Goal: Communication & Community: Ask a question

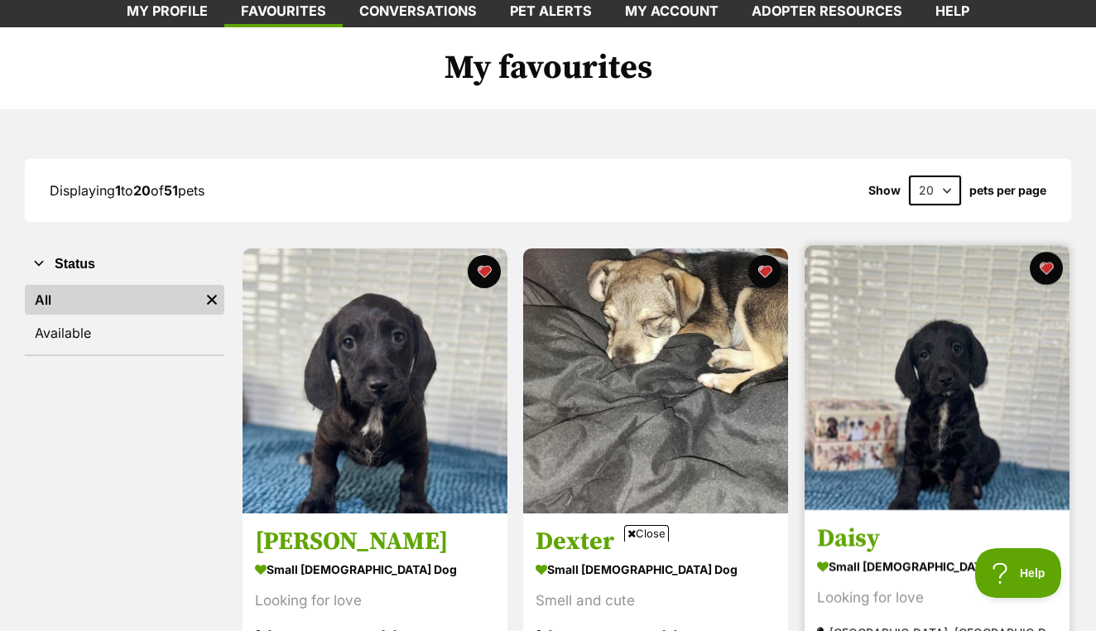
click at [906, 396] on img at bounding box center [936, 377] width 265 height 265
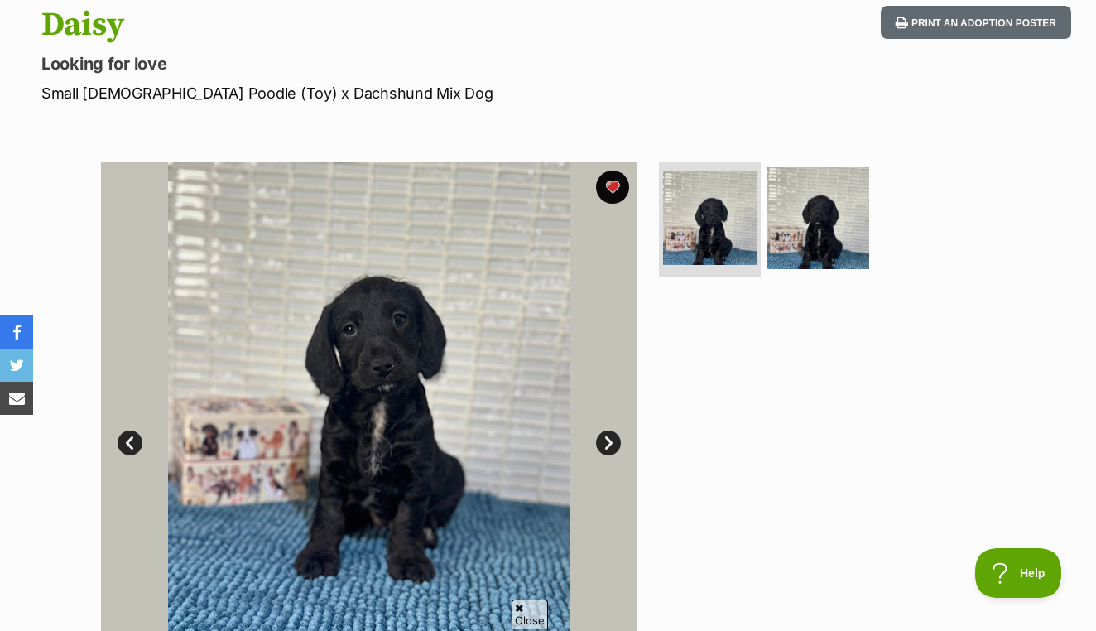
click at [608, 444] on link "Next" at bounding box center [608, 442] width 25 height 25
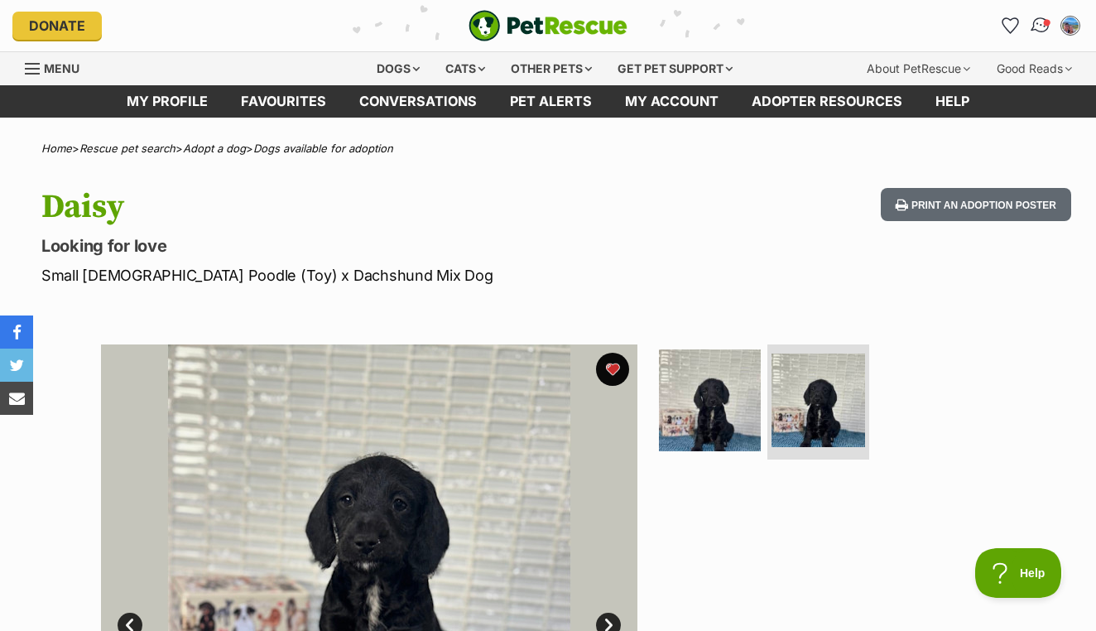
click at [1033, 33] on link "Conversations" at bounding box center [1040, 25] width 34 height 34
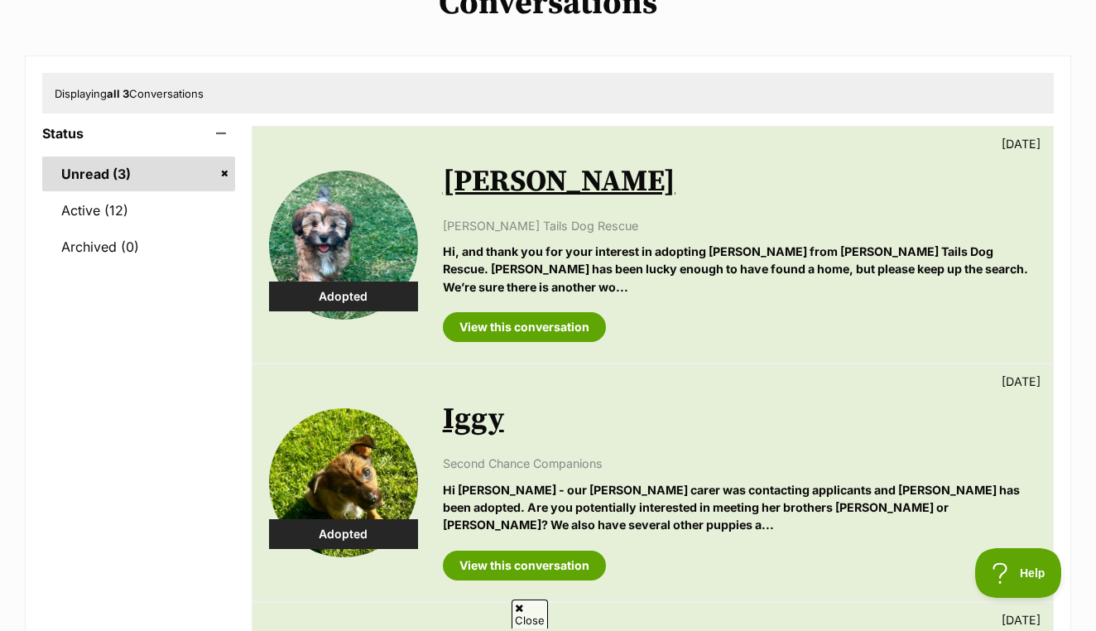
scroll to position [157, 0]
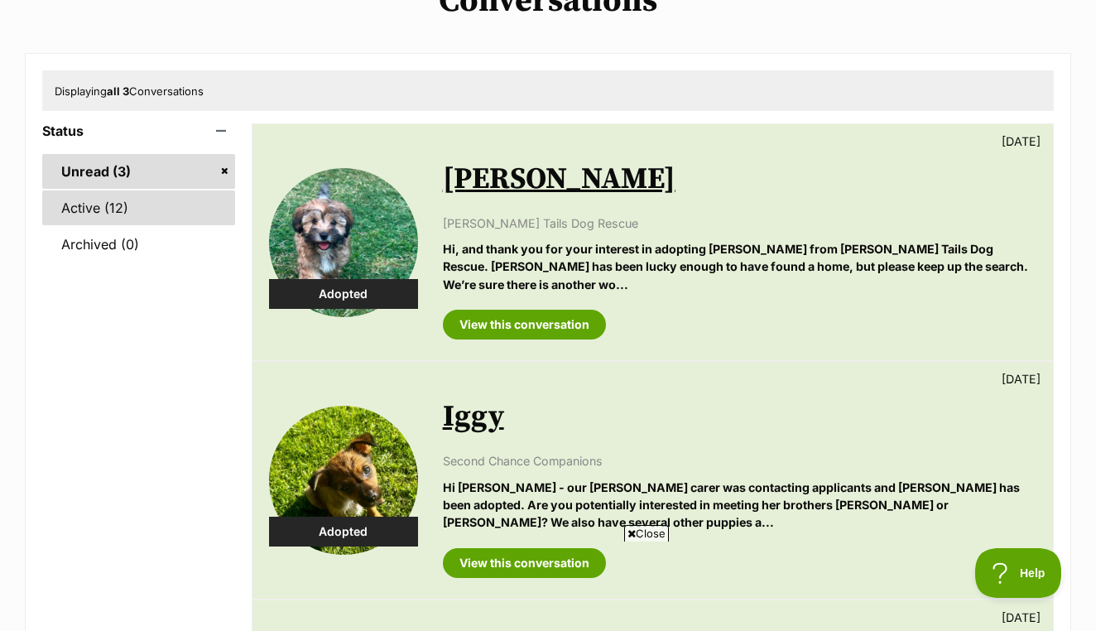
click at [179, 201] on link "Active (12)" at bounding box center [138, 207] width 193 height 35
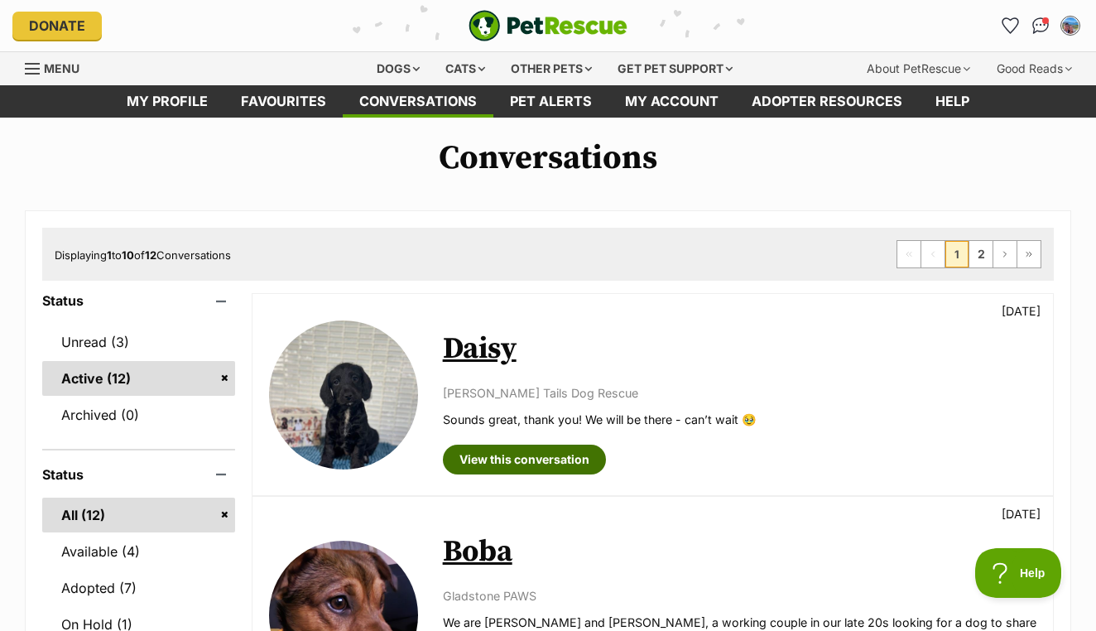
click at [564, 465] on link "View this conversation" at bounding box center [524, 459] width 163 height 30
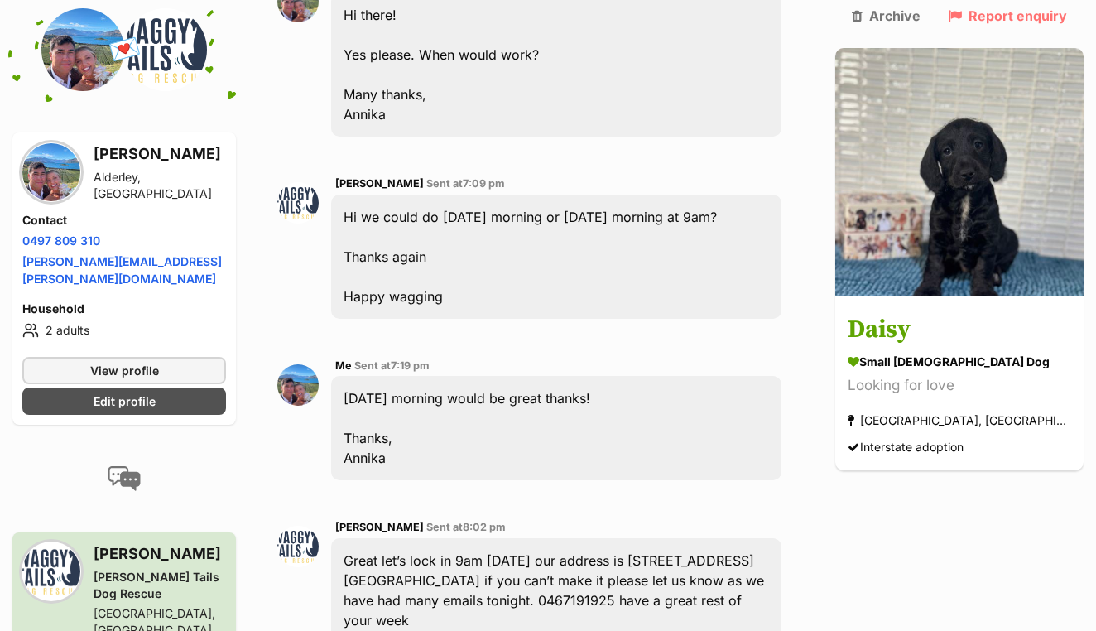
scroll to position [1816, 0]
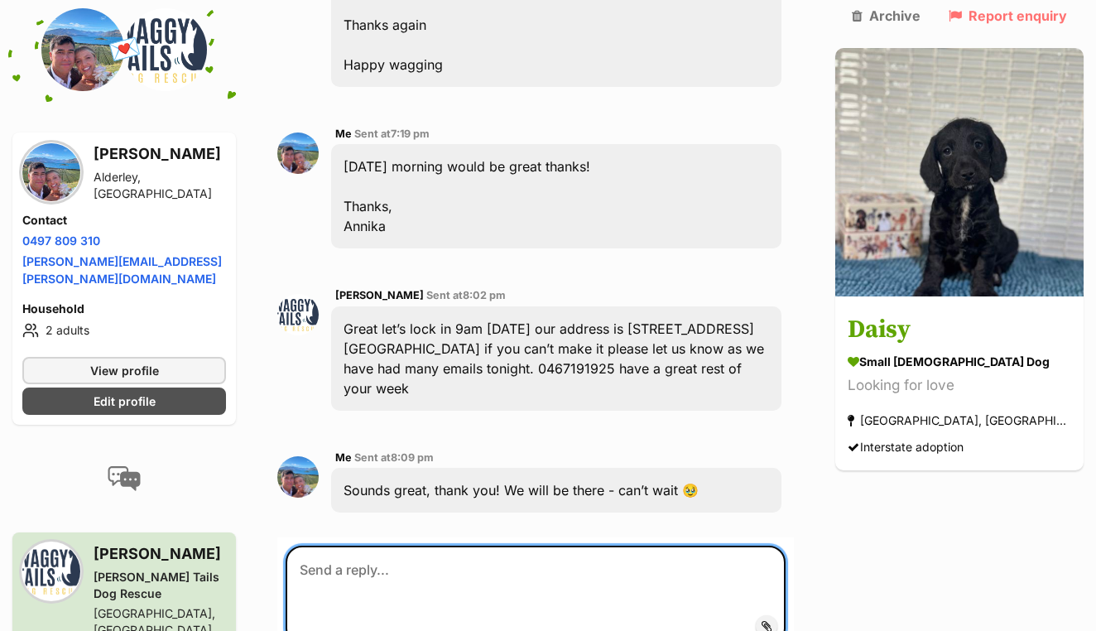
click at [571, 545] on textarea at bounding box center [536, 594] width 500 height 99
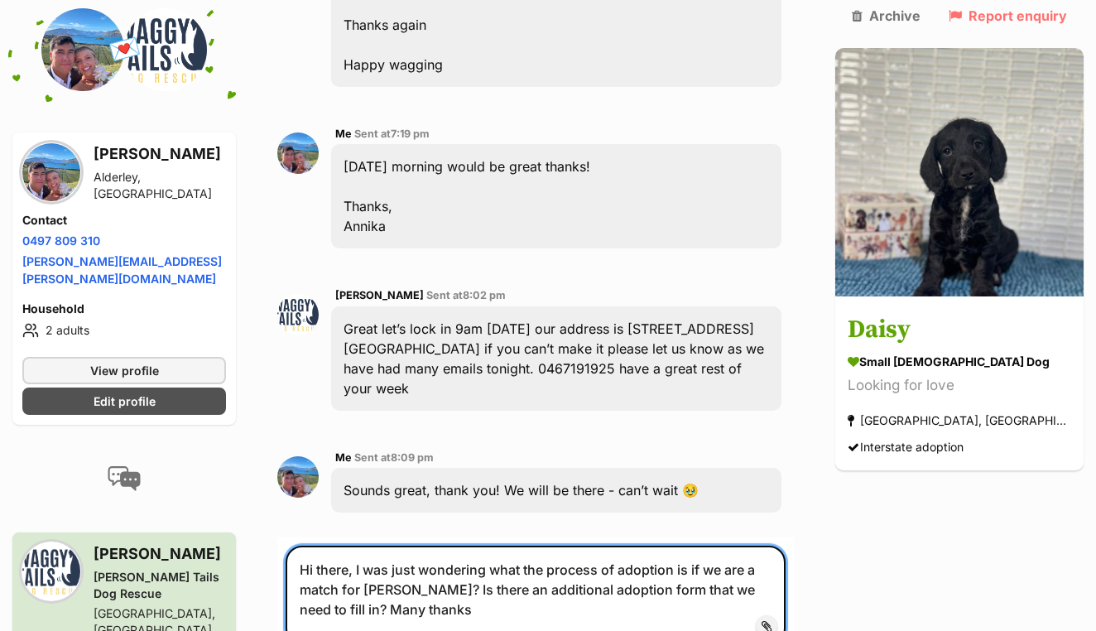
click at [751, 545] on textarea "Hi there, I was just wondering what the process of adoption is if we are a matc…" at bounding box center [536, 594] width 500 height 99
click at [754, 545] on textarea "Hi there, I was just wondering what the process of adoption is if we are a matc…" at bounding box center [536, 594] width 500 height 99
click at [686, 545] on textarea "Hi there, I was just wondering what the process of adoption is if we are a matc…" at bounding box center [536, 594] width 500 height 99
click at [674, 545] on textarea "Hi there, I was just wondering what the process of adoption is if we are a matc…" at bounding box center [536, 594] width 500 height 99
click at [616, 545] on textarea "Hi there, I was just wondering what the process of adoption is if we are a matc…" at bounding box center [536, 594] width 500 height 99
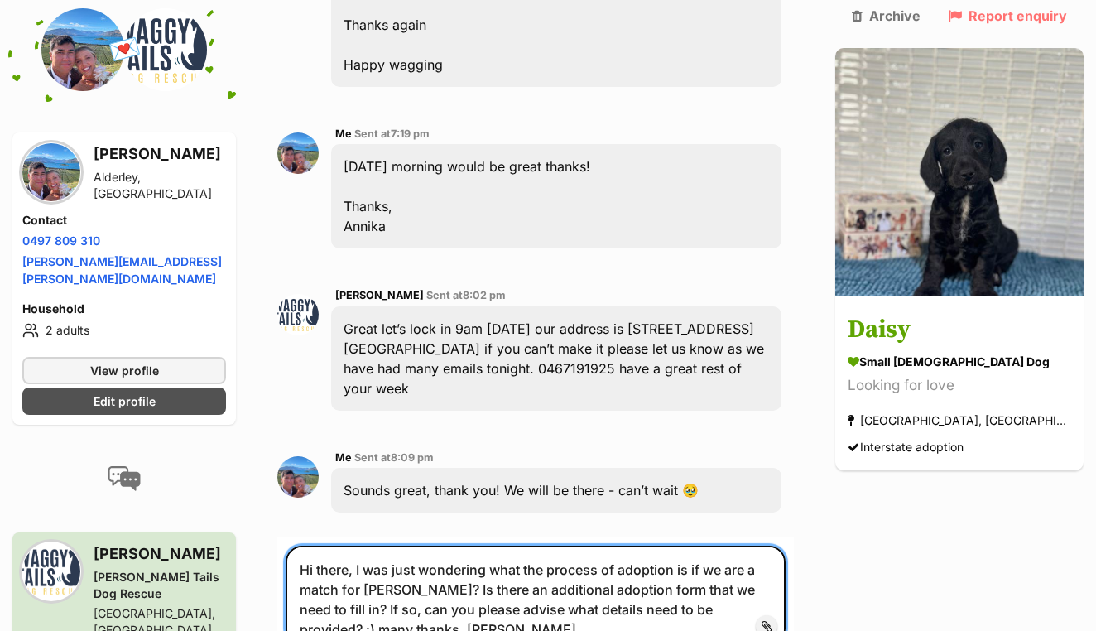
click at [522, 545] on textarea "Hi there, I was just wondering what the process of adoption is if we are a matc…" at bounding box center [536, 594] width 500 height 99
click at [407, 545] on textarea "Hi there, I was just wondering what the process of adoption is if we are a matc…" at bounding box center [536, 594] width 500 height 99
click at [749, 545] on textarea "Hi there, I'm just wondering what the process of adoption is if we are a match …" at bounding box center [536, 594] width 500 height 99
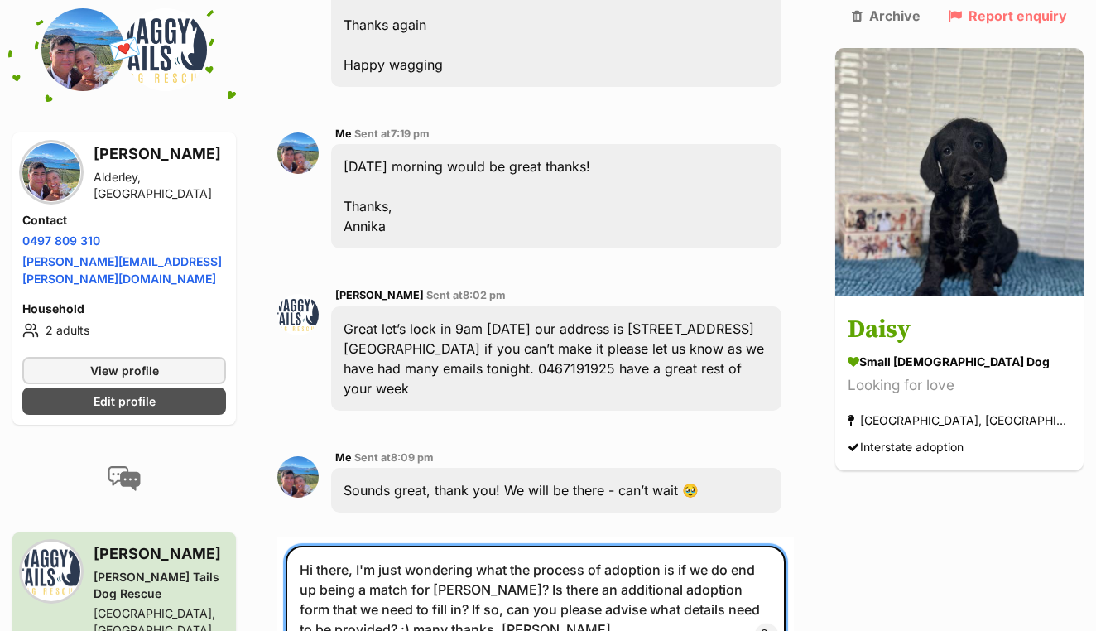
click at [695, 545] on textarea "Hi there, I'm just wondering what the process of adoption is if we do end up be…" at bounding box center [536, 599] width 500 height 108
click at [471, 545] on textarea "Hi there, I'm just wondering what the process of adoption is (if we do end up b…" at bounding box center [536, 599] width 500 height 108
drag, startPoint x: 480, startPoint y: 425, endPoint x: 374, endPoint y: 408, distance: 107.2
click at [373, 545] on textarea "Hi there, I'm just wondering what the process of adoption is (if we do end up b…" at bounding box center [536, 599] width 500 height 108
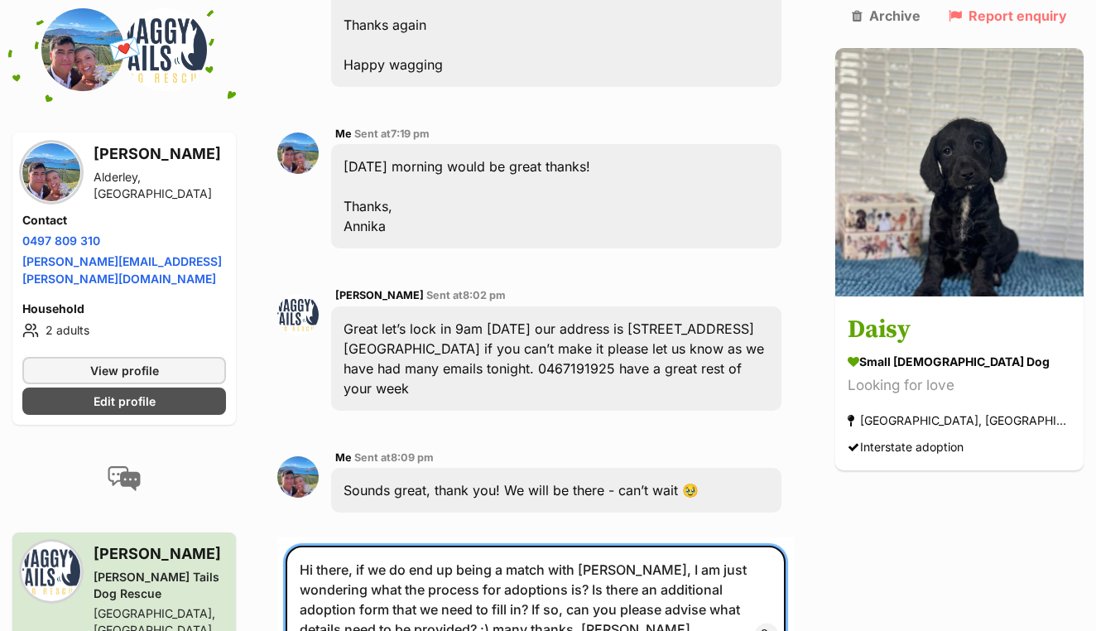
click at [599, 545] on textarea "Hi there, if we do end up being a match with [PERSON_NAME], I am just wondering…" at bounding box center [536, 599] width 500 height 108
type textarea "Hi there, if we do end up being a match with [PERSON_NAME], I am just wondering…"
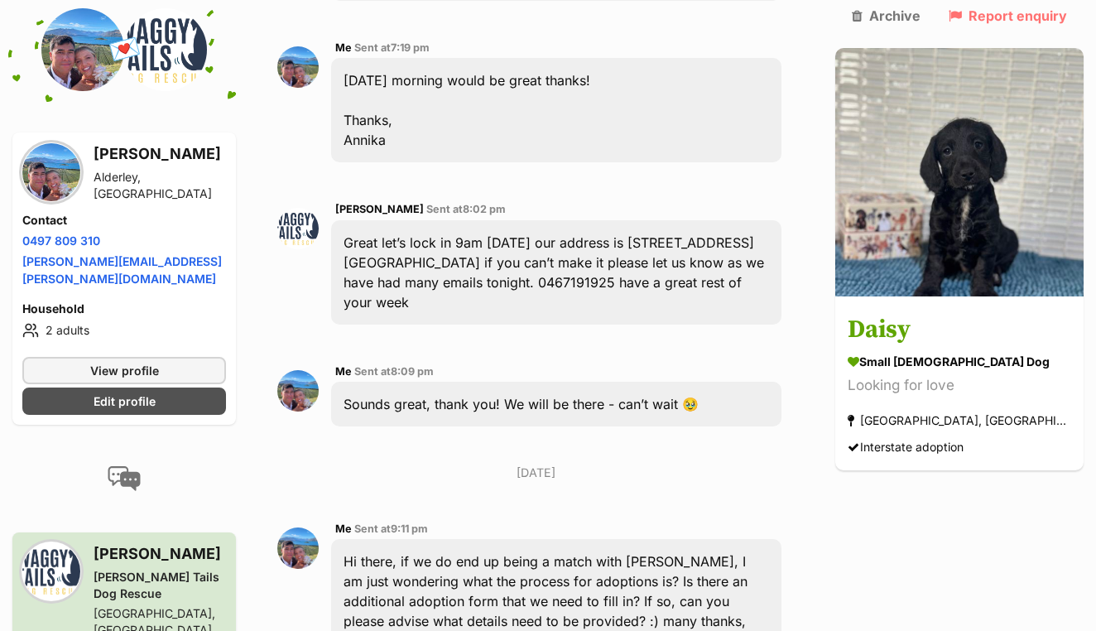
scroll to position [1903, 0]
